Goal: Transaction & Acquisition: Book appointment/travel/reservation

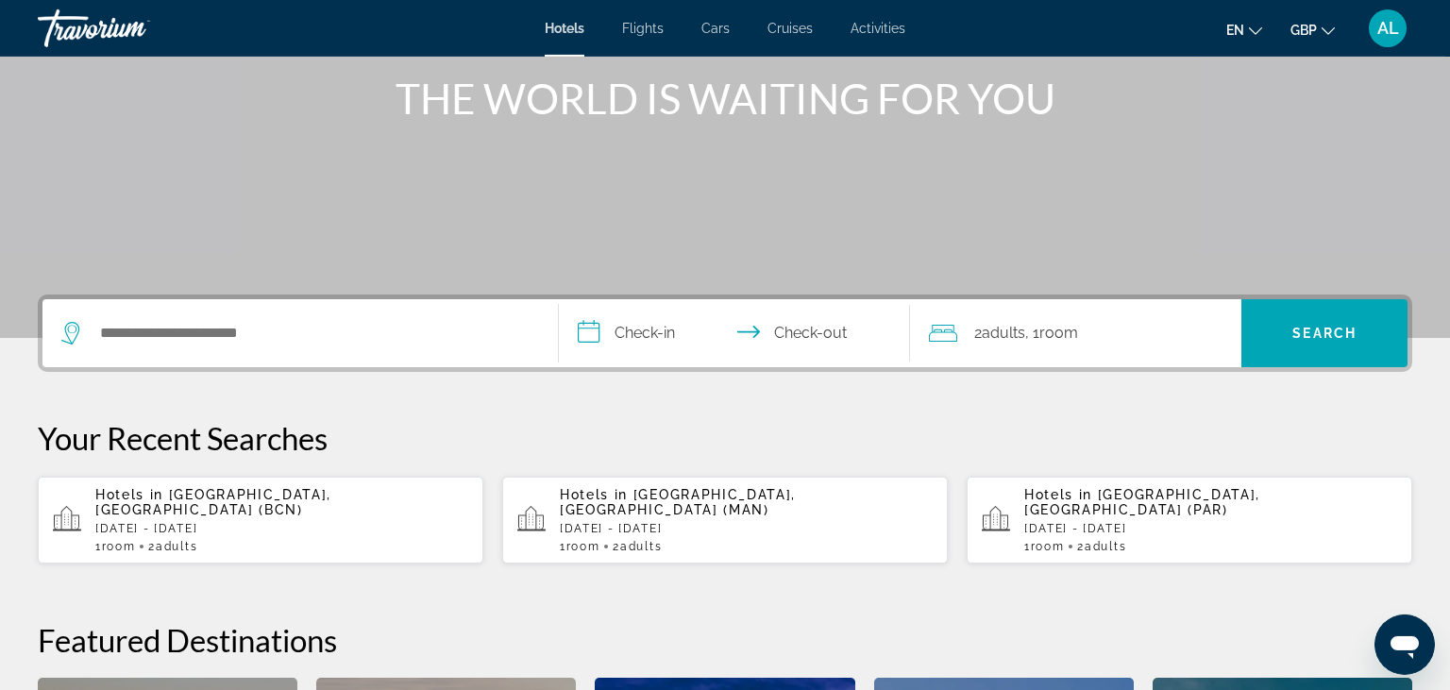
scroll to position [255, 0]
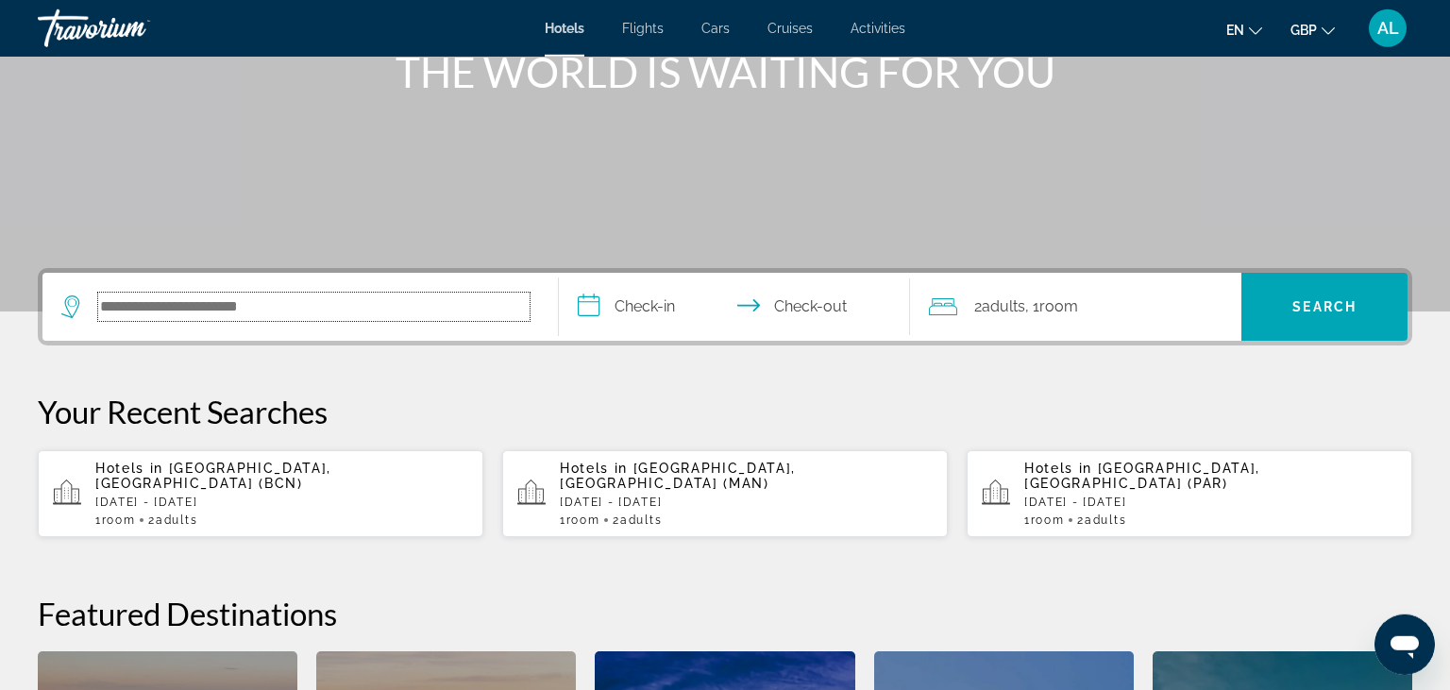
click at [157, 316] on input "Search hotel destination" at bounding box center [313, 307] width 431 height 28
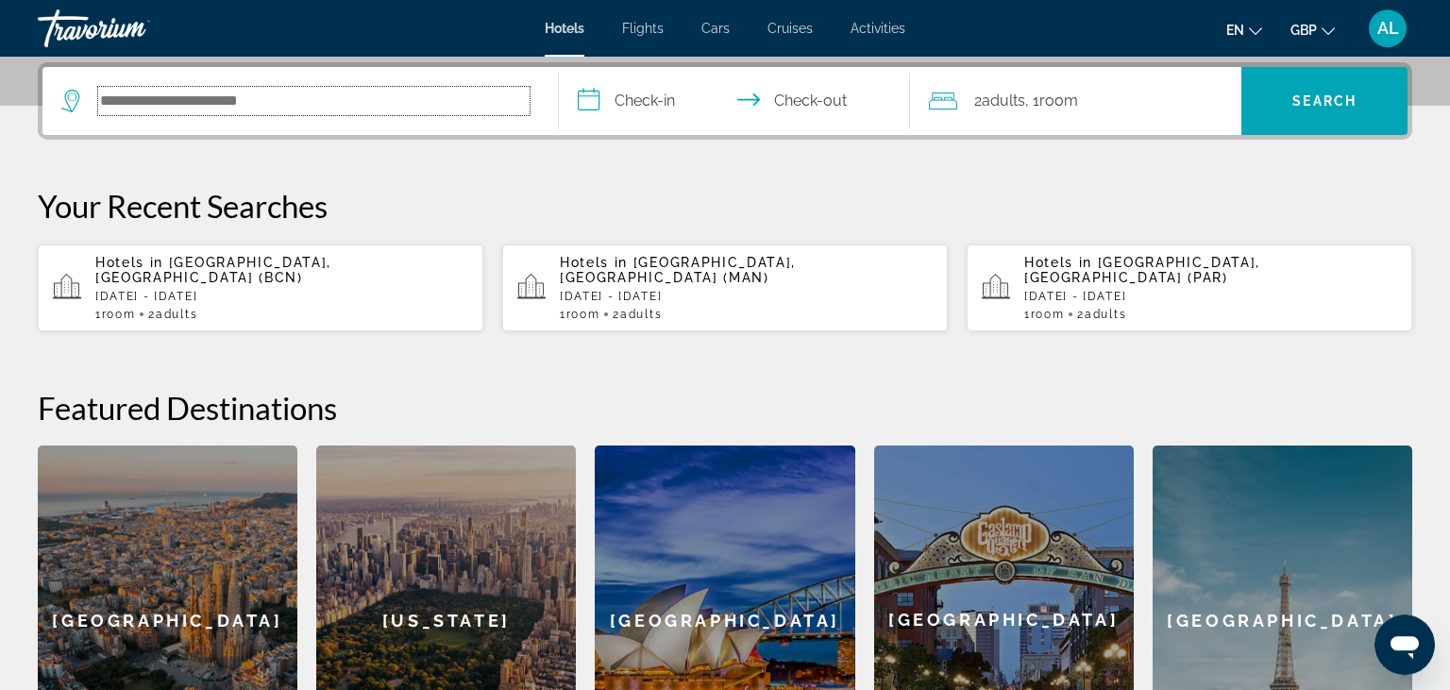
scroll to position [461, 0]
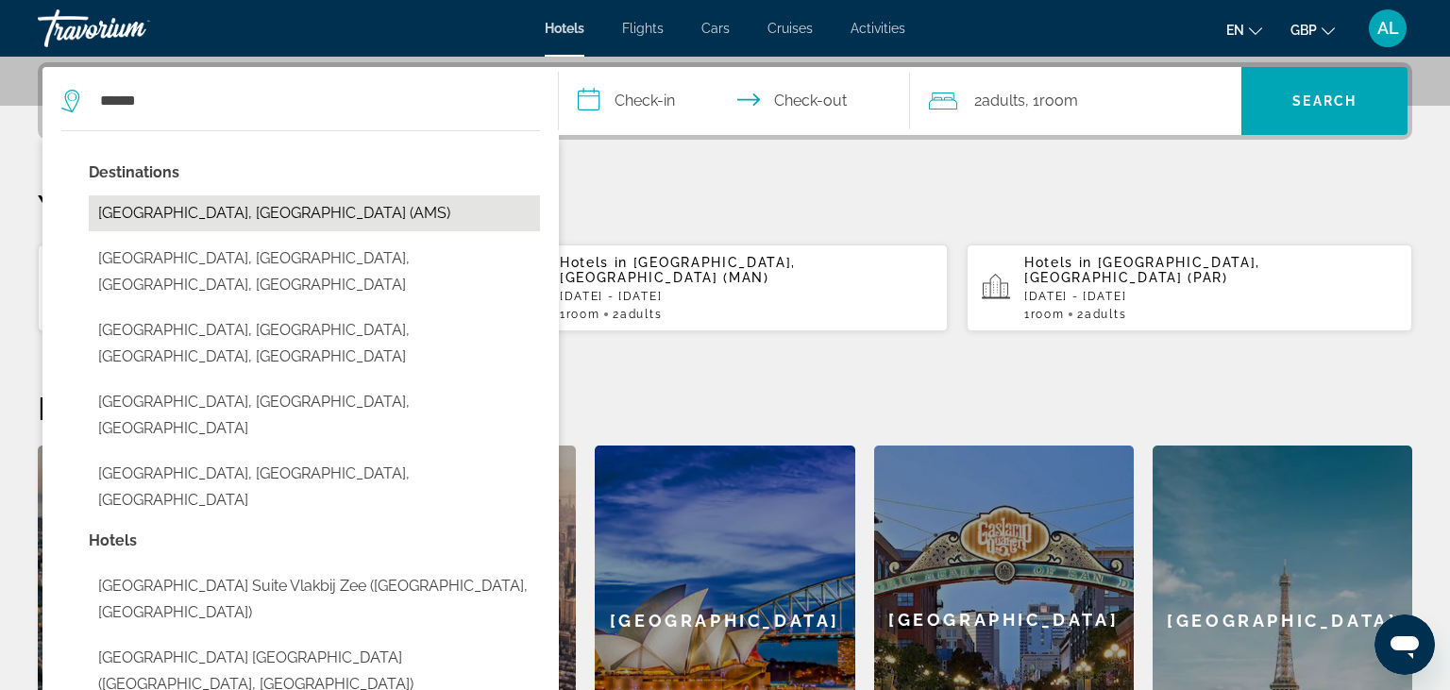
click at [277, 211] on button "[GEOGRAPHIC_DATA], [GEOGRAPHIC_DATA] (AMS)" at bounding box center [314, 213] width 451 height 36
type input "**********"
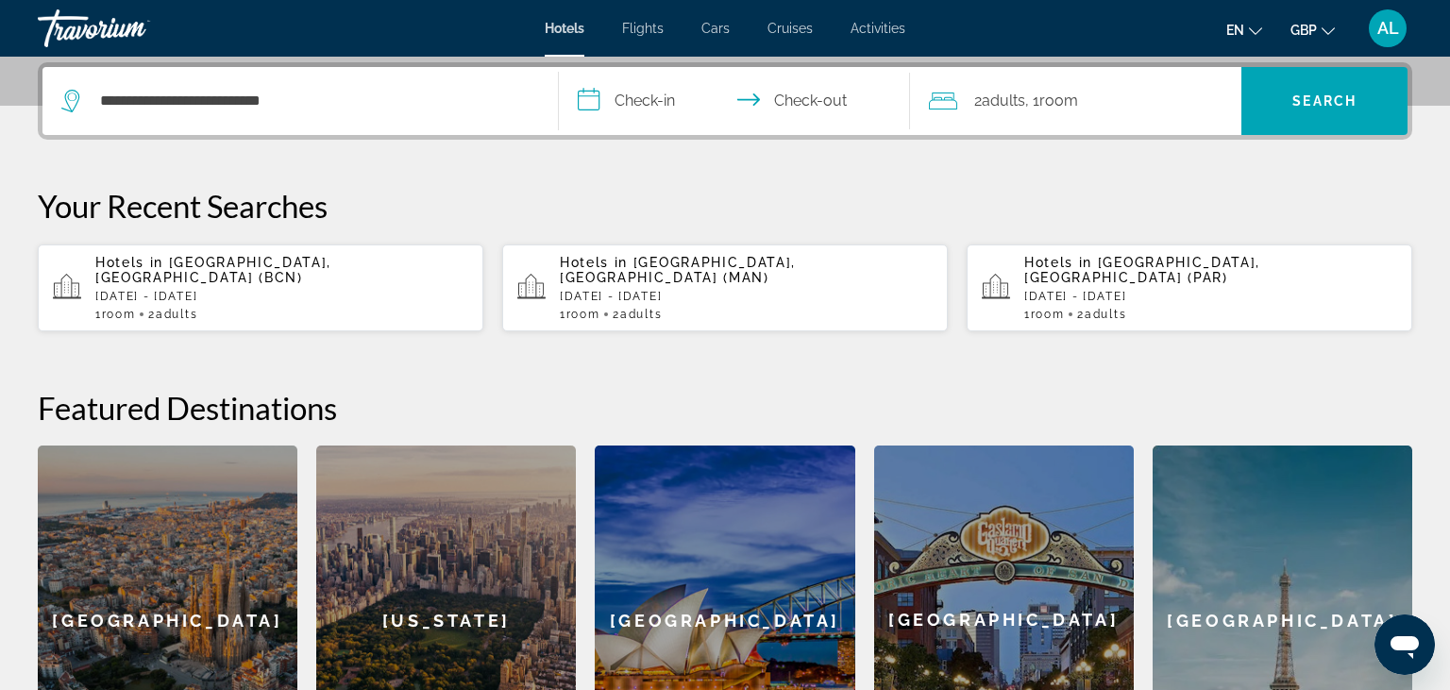
click at [599, 96] on input "**********" at bounding box center [738, 104] width 359 height 74
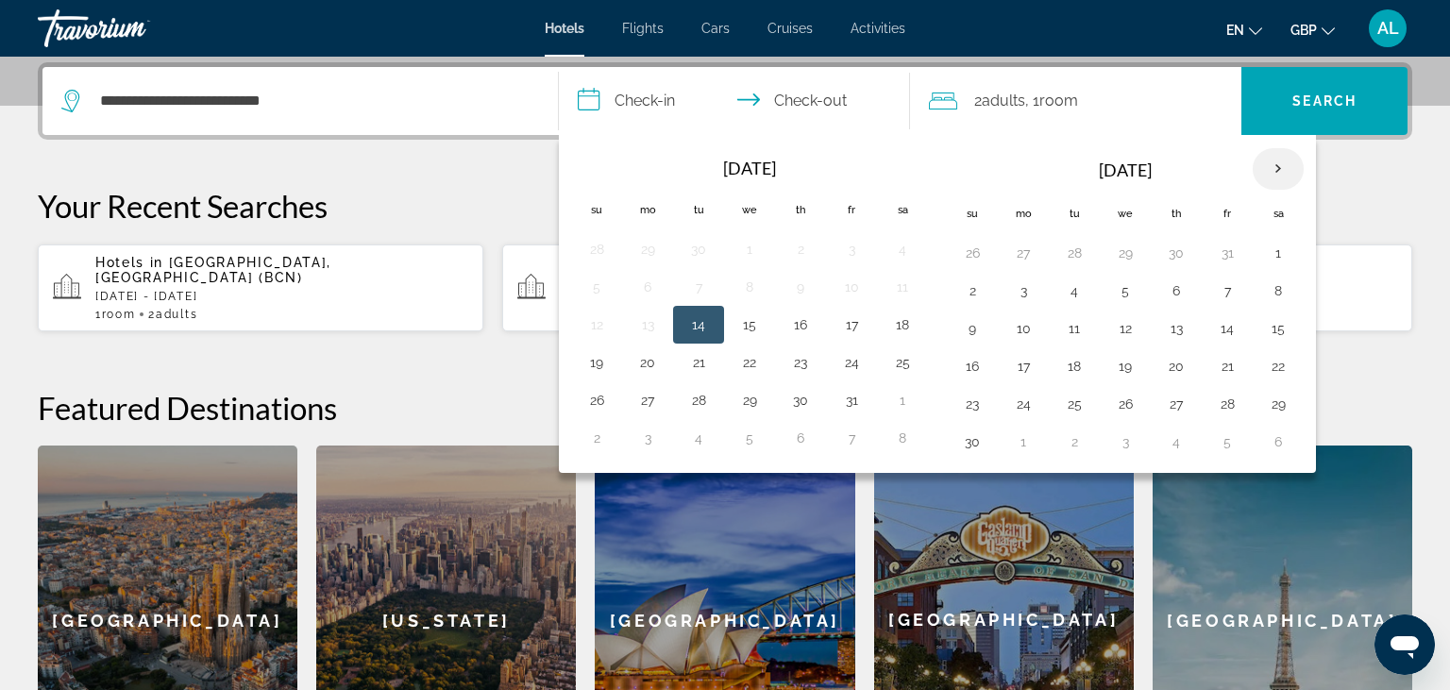
click at [1270, 162] on th "Next month" at bounding box center [1278, 169] width 51 height 42
click at [1074, 287] on button "3" at bounding box center [1074, 290] width 30 height 26
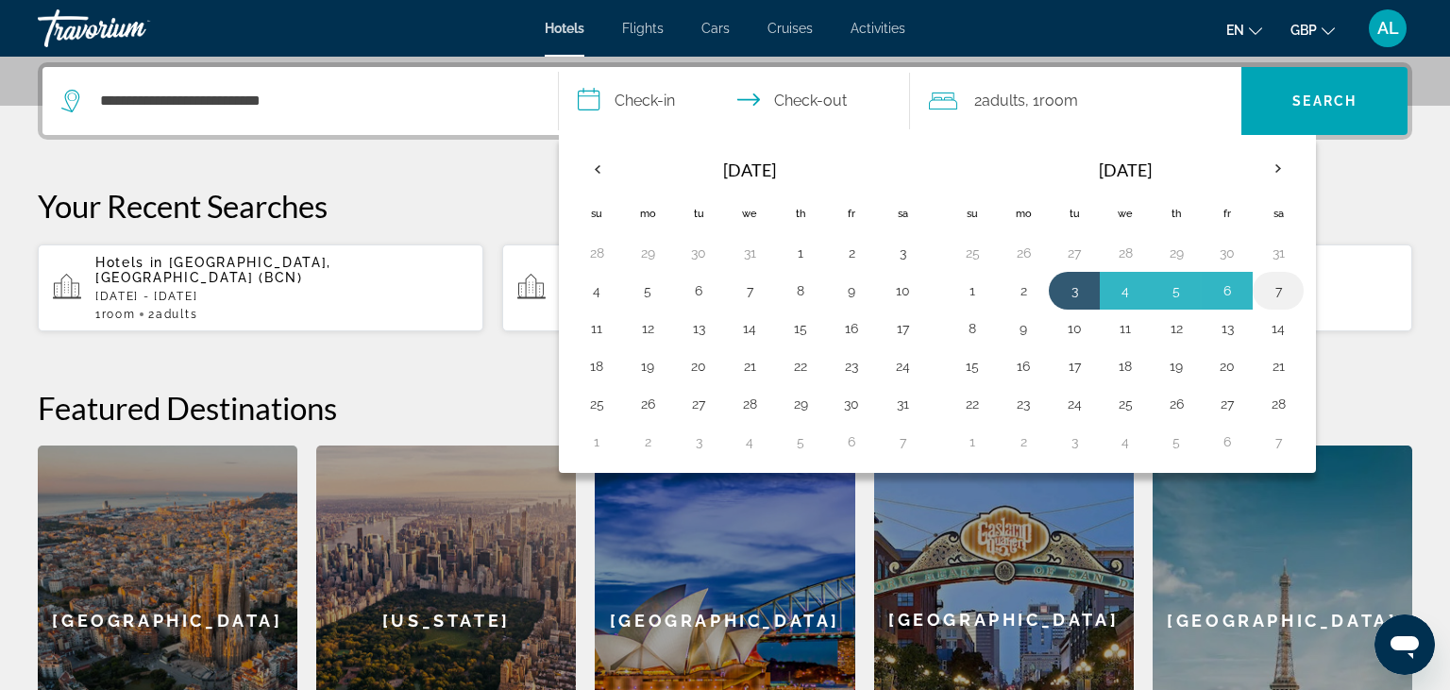
click at [1265, 300] on button "7" at bounding box center [1278, 290] width 30 height 26
type input "**********"
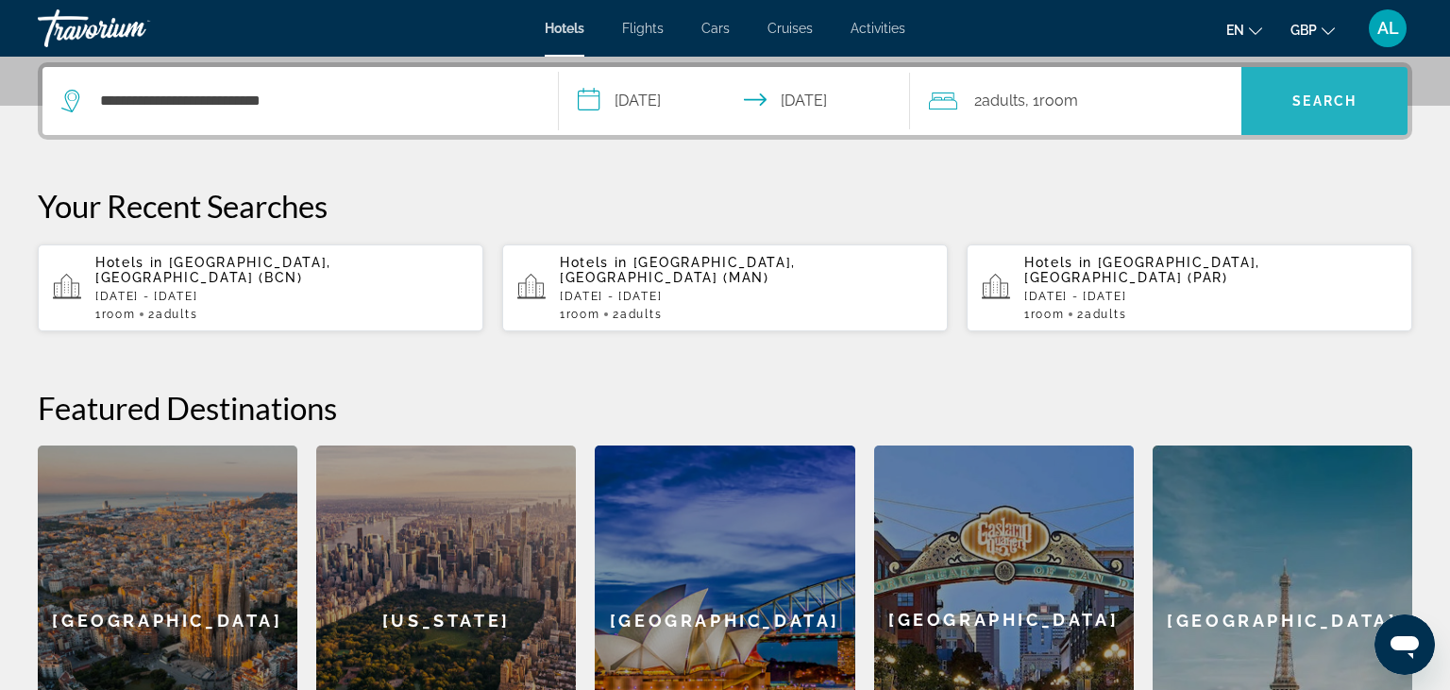
click at [1289, 86] on span "Search" at bounding box center [1324, 100] width 166 height 45
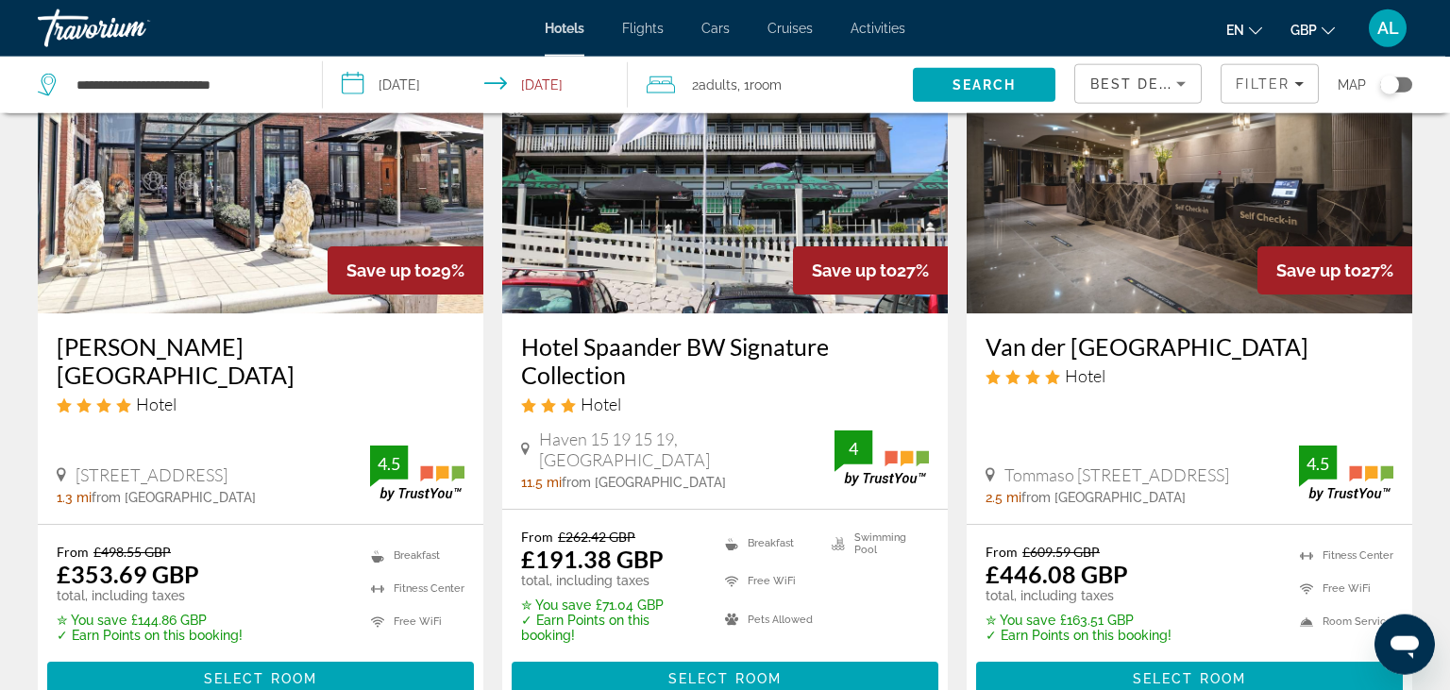
scroll to position [886, 0]
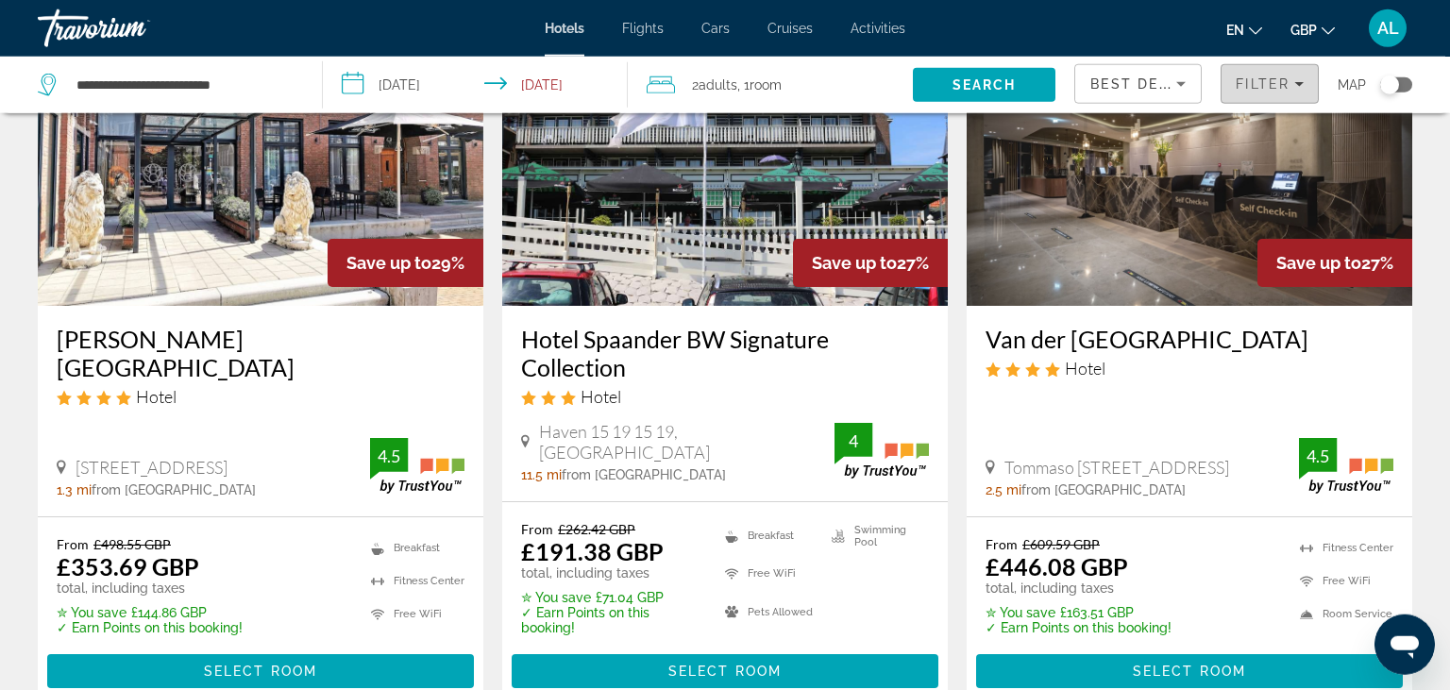
click at [1254, 76] on span "Filters" at bounding box center [1269, 83] width 96 height 45
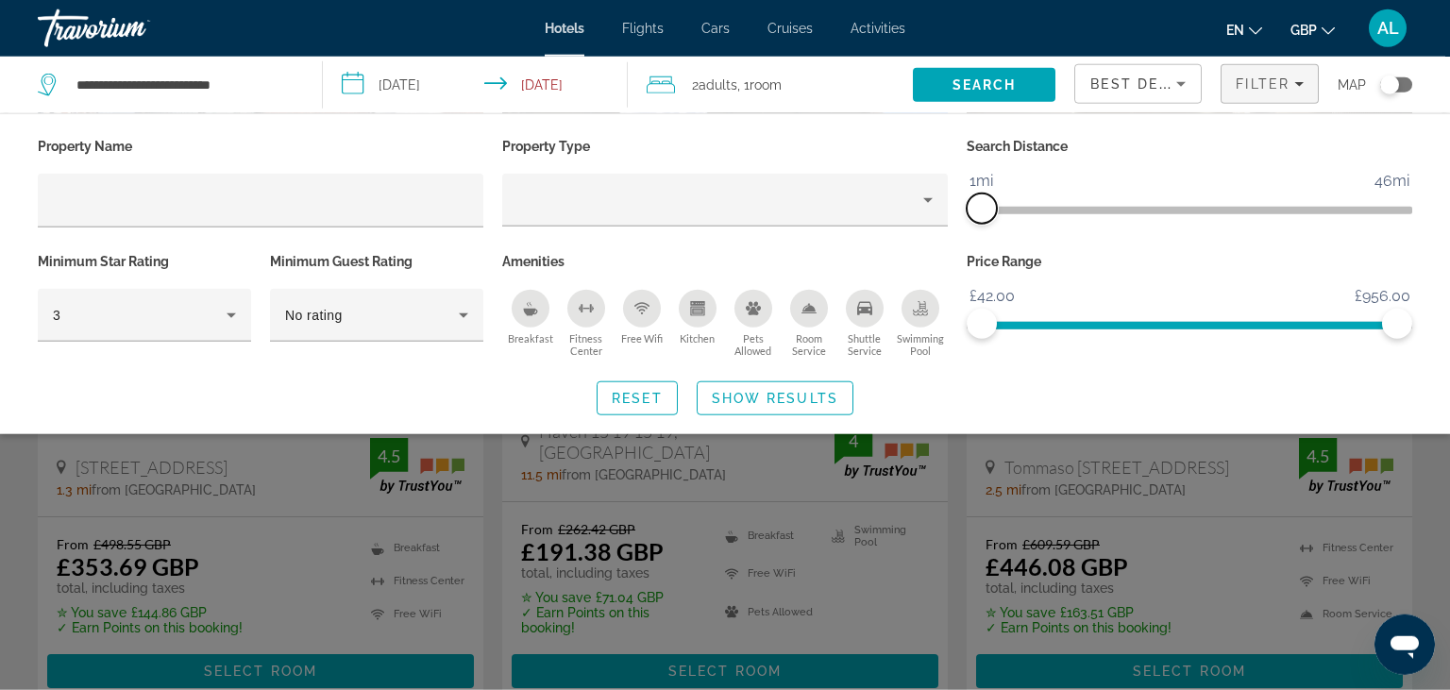
drag, startPoint x: 1248, startPoint y: 203, endPoint x: 985, endPoint y: 250, distance: 266.6
click at [985, 250] on div "Property Name Property Type Search Distance 1mi 46mi 1mi Minimum Star Rating 3 …" at bounding box center [724, 247] width 1393 height 229
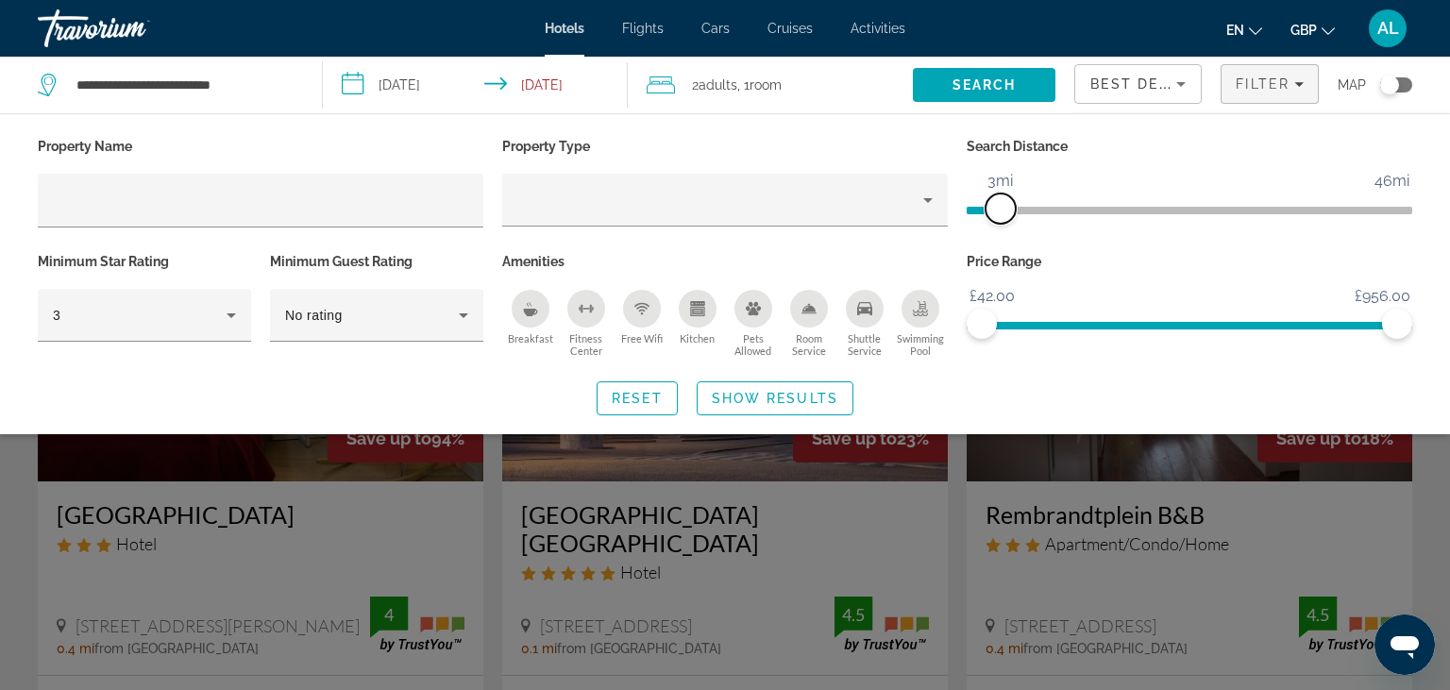
drag, startPoint x: 987, startPoint y: 217, endPoint x: 999, endPoint y: 213, distance: 11.9
click at [999, 213] on span "ngx-slider" at bounding box center [1000, 208] width 30 height 30
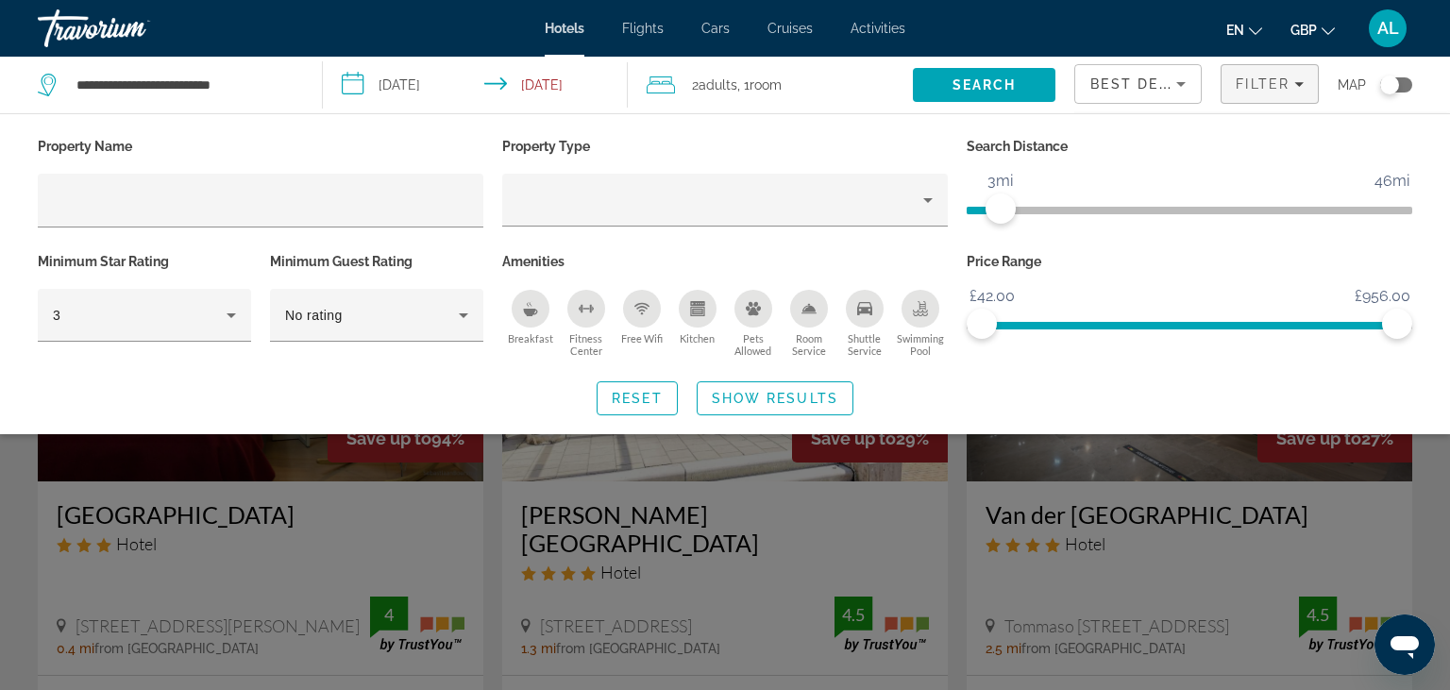
click at [0, 530] on div "Search widget" at bounding box center [725, 486] width 1450 height 407
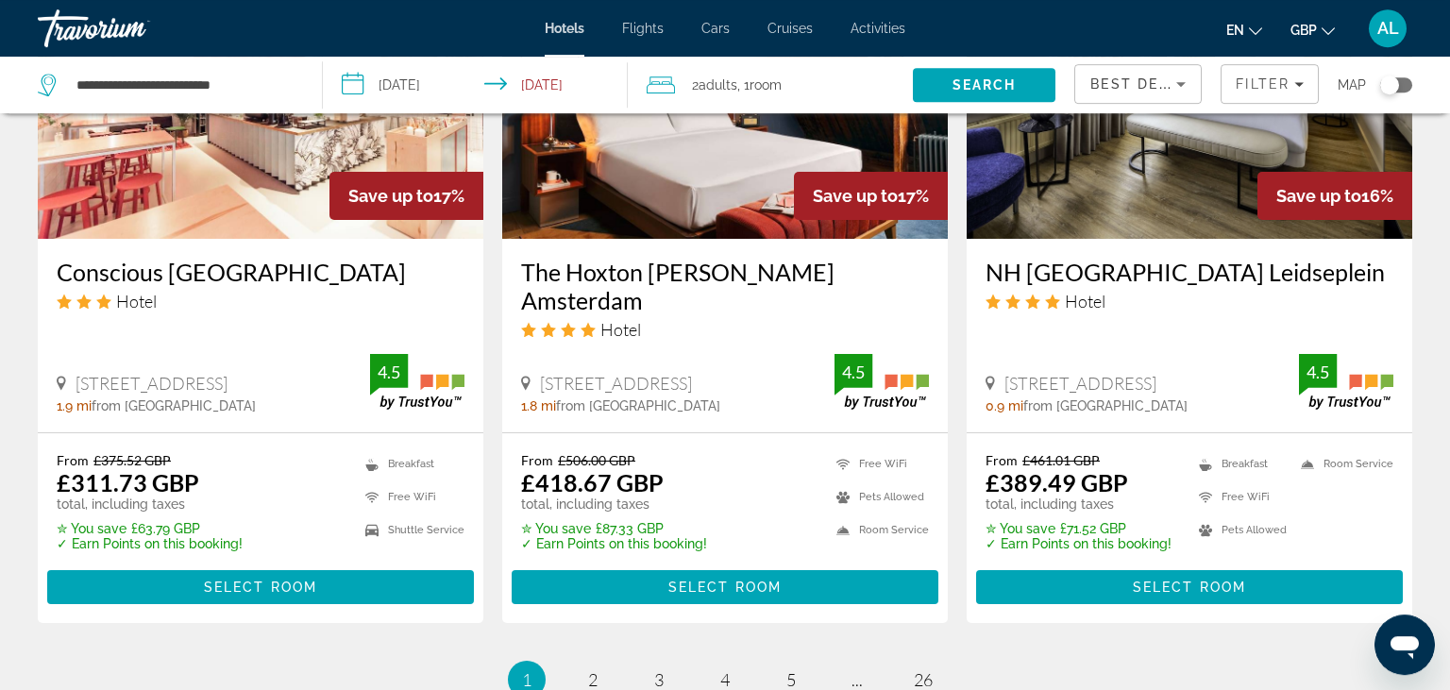
scroll to position [2400, 0]
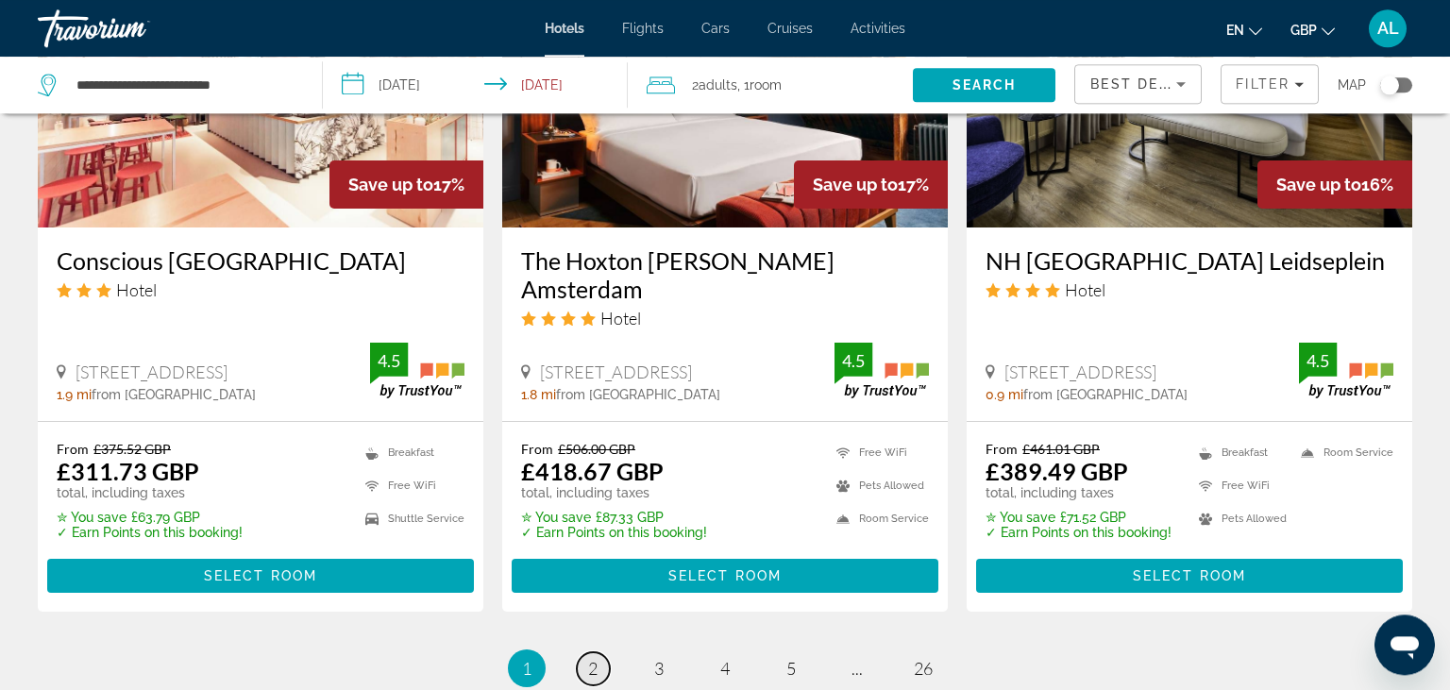
click at [588, 658] on span "2" at bounding box center [592, 668] width 9 height 21
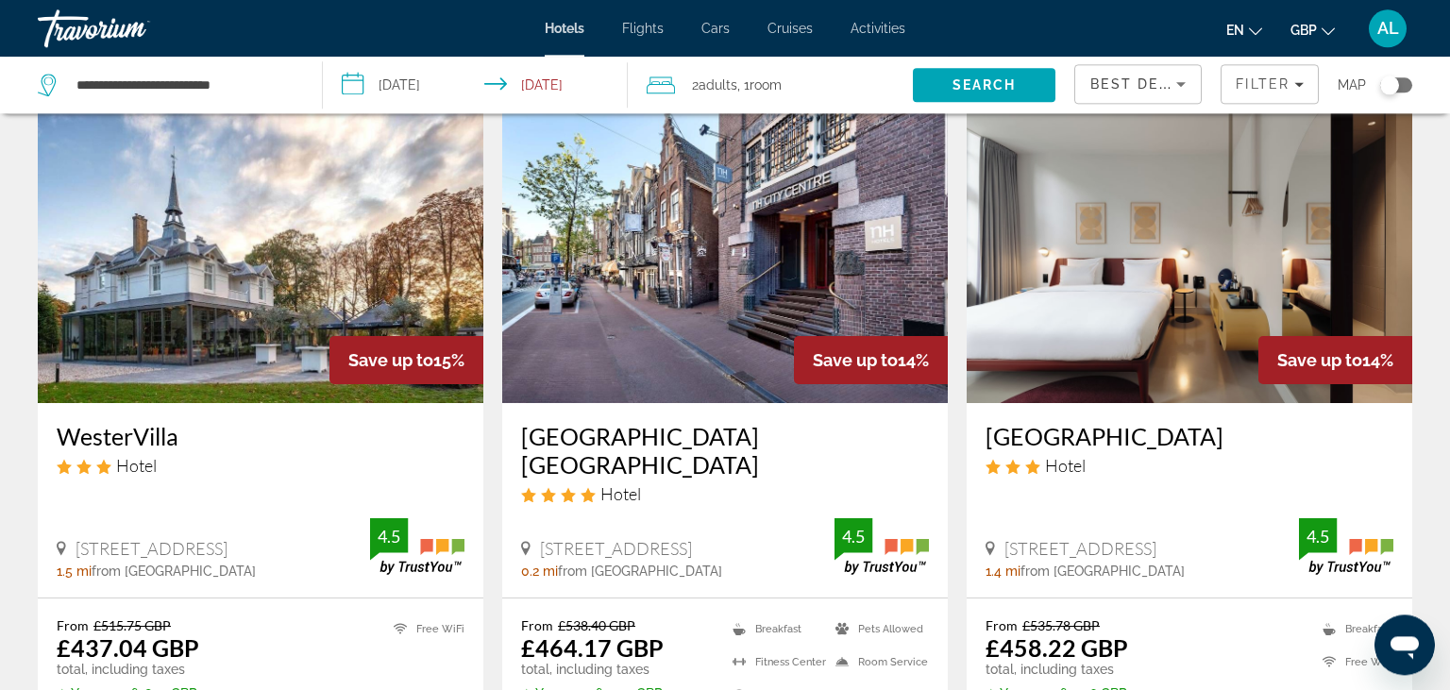
scroll to position [1532, 0]
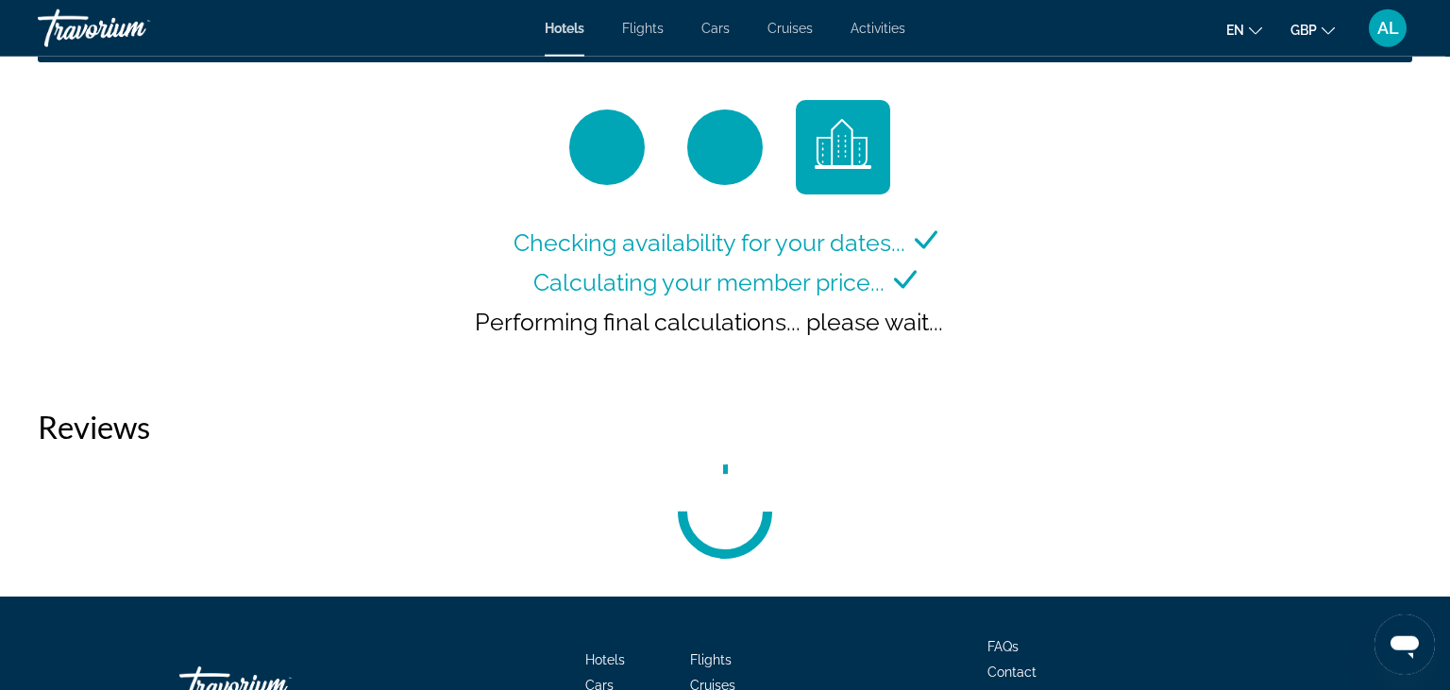
scroll to position [2583, 0]
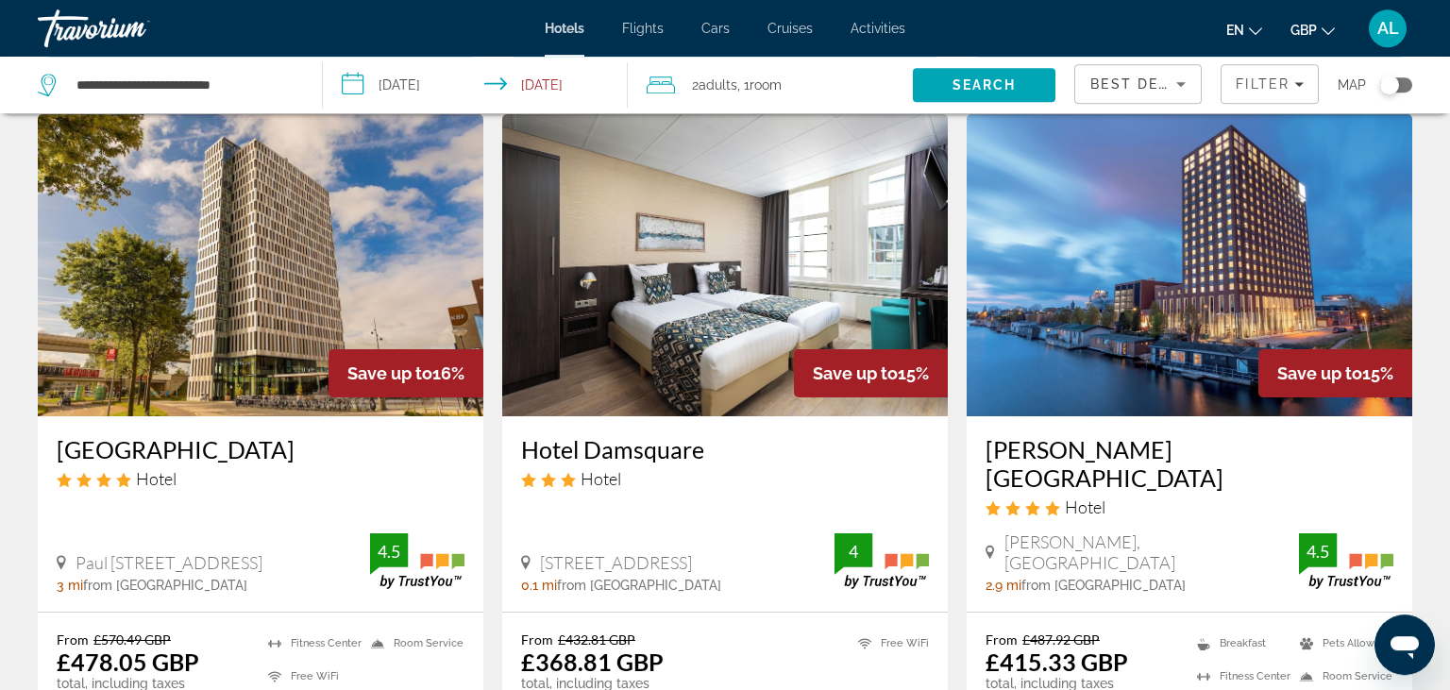
scroll to position [808, 0]
